Goal: Complete application form

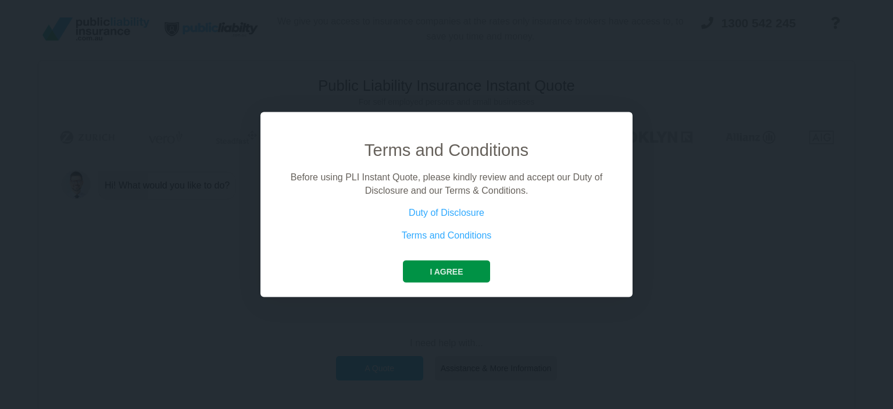
click at [448, 269] on button "I agree" at bounding box center [446, 272] width 87 height 22
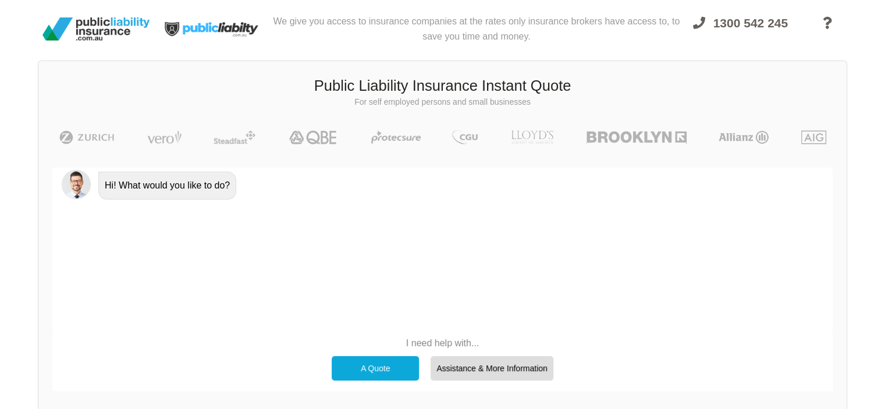
click at [375, 370] on div "A Quote" at bounding box center [375, 368] width 87 height 24
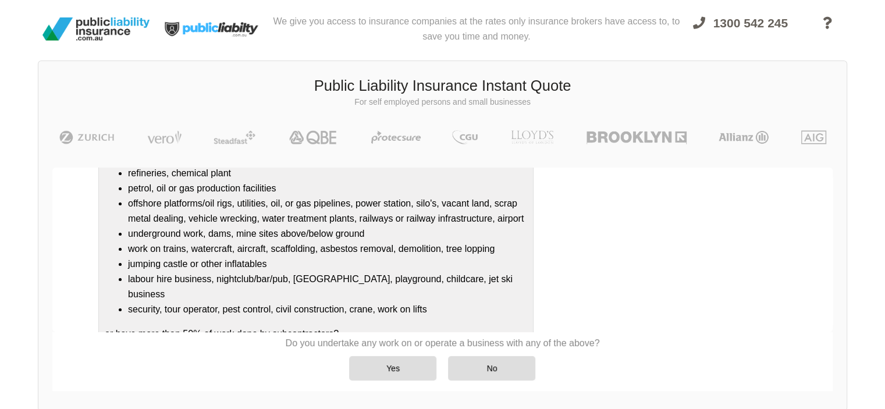
scroll to position [141, 0]
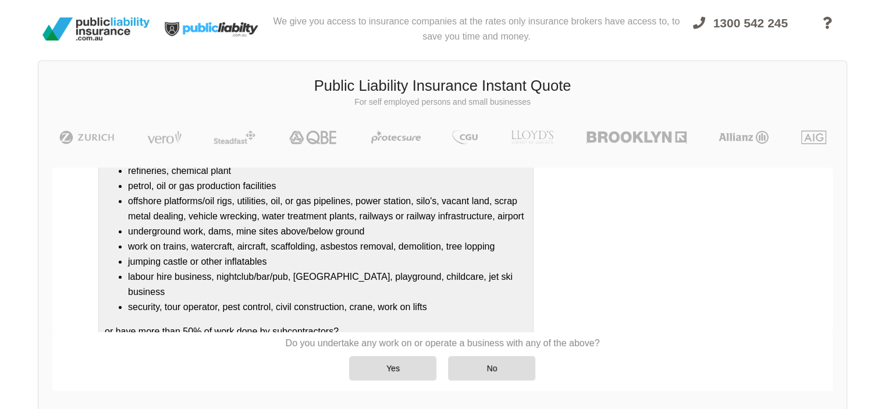
click at [828, 186] on div "Do you undertake any work on or operate a business that is/has a: refineries, c…" at bounding box center [442, 243] width 780 height 210
drag, startPoint x: 832, startPoint y: 237, endPoint x: 831, endPoint y: 223, distance: 14.6
click at [831, 223] on div "Awesome! 100% Just a final check that all your details are correct. Your Summar…" at bounding box center [442, 279] width 808 height 251
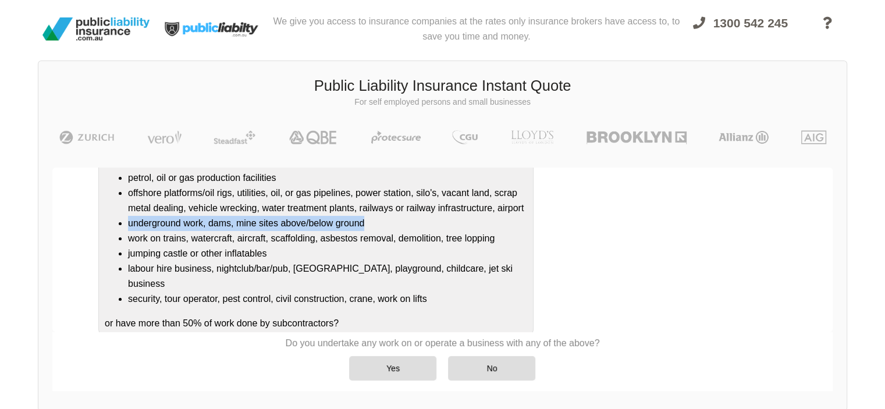
scroll to position [153, 0]
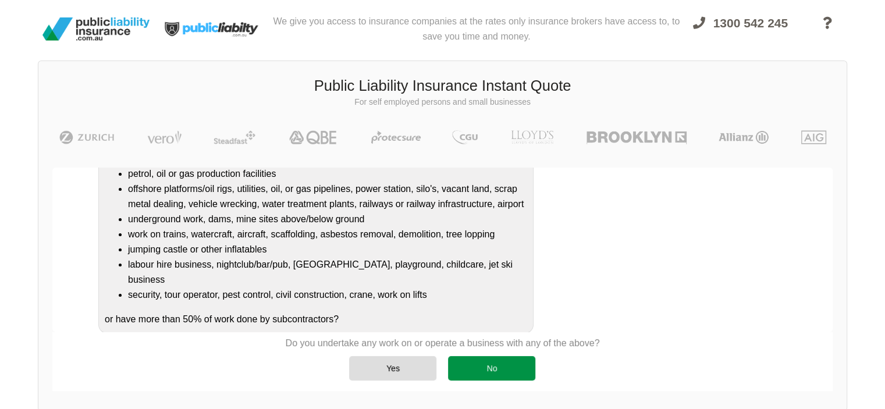
click at [479, 367] on div "No" at bounding box center [491, 368] width 87 height 24
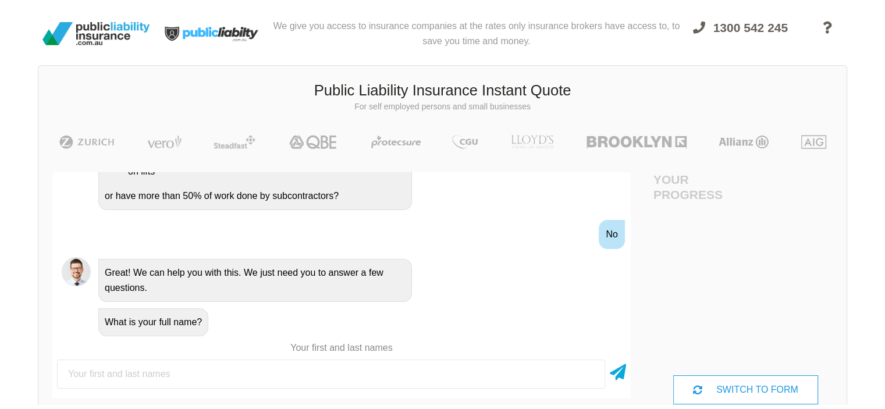
scroll to position [0, 0]
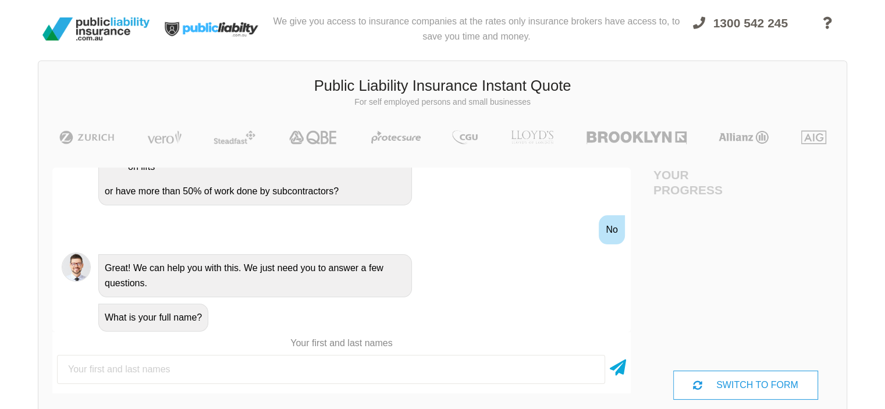
drag, startPoint x: 626, startPoint y: 300, endPoint x: 621, endPoint y: 325, distance: 26.0
click at [621, 325] on div "What is your full name?" at bounding box center [341, 317] width 578 height 34
click at [621, 330] on div "What is your full name?" at bounding box center [341, 317] width 578 height 34
drag, startPoint x: 630, startPoint y: 313, endPoint x: 630, endPoint y: 329, distance: 15.7
click at [630, 329] on div "Awesome! 100% Just a final check that all your details are correct. Your Summar…" at bounding box center [341, 283] width 606 height 259
